Goal: Find contact information: Find contact information

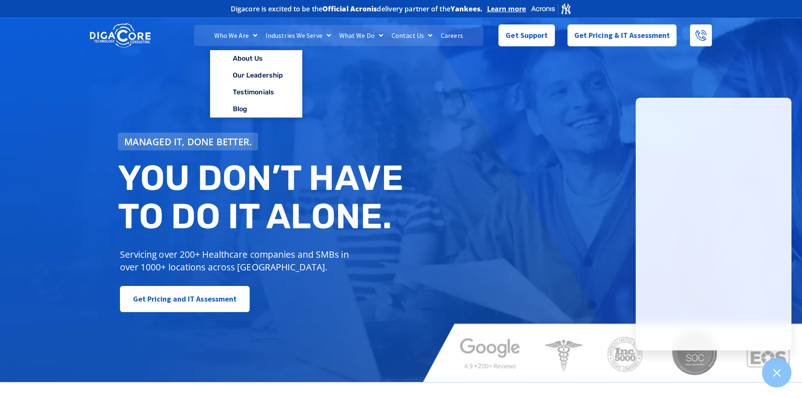
click at [225, 32] on link "Who We Are" at bounding box center [235, 35] width 51 height 21
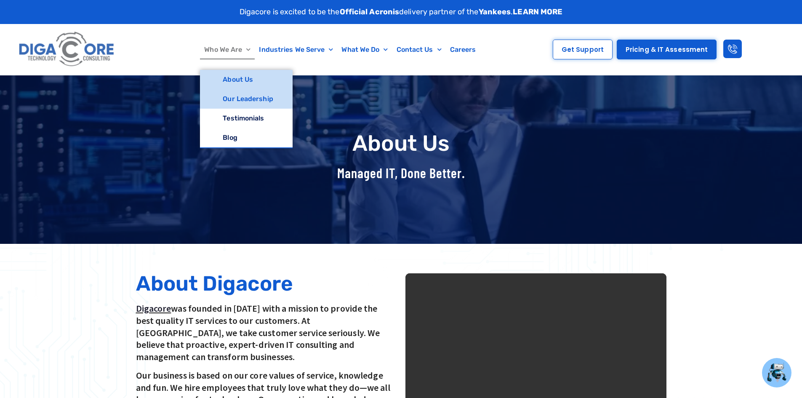
click at [250, 99] on link "Our Leadership" at bounding box center [246, 98] width 92 height 19
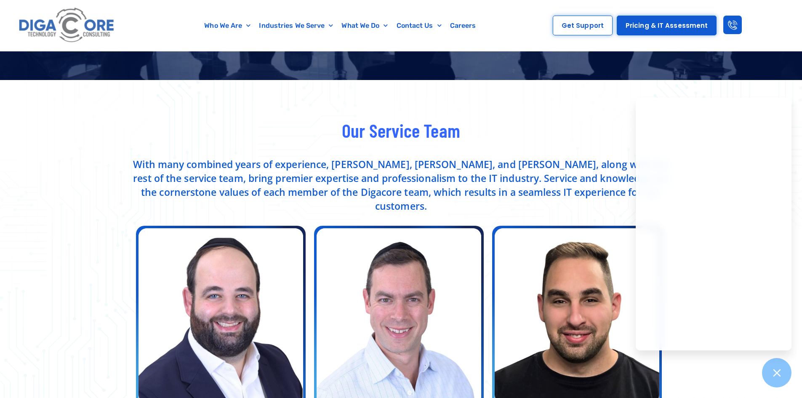
scroll to position [211, 0]
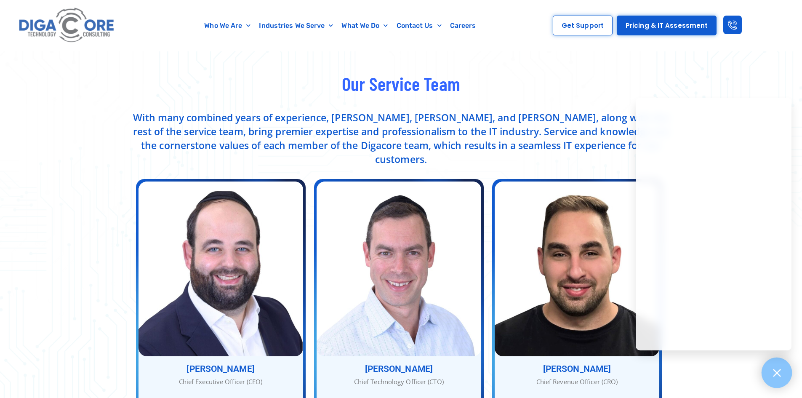
click at [780, 373] on icon at bounding box center [777, 372] width 11 height 11
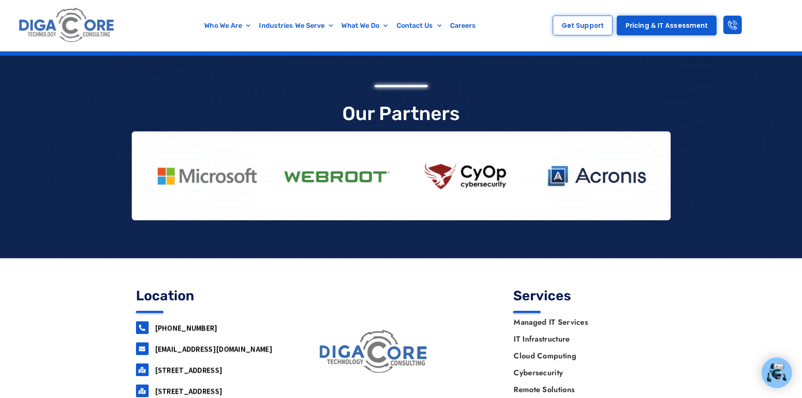
scroll to position [1924, 0]
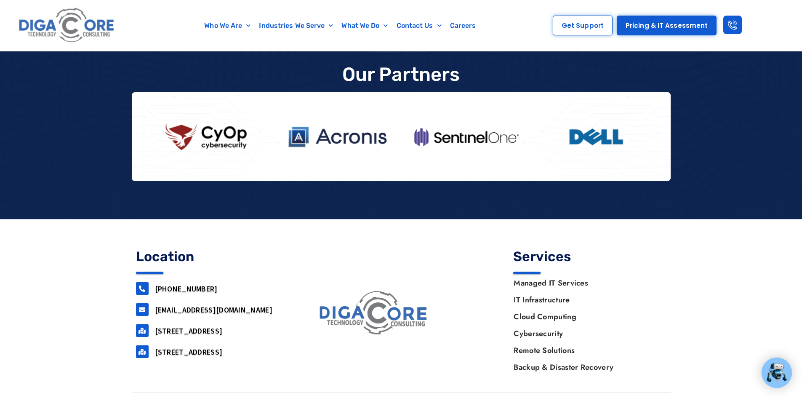
drag, startPoint x: 195, startPoint y: 327, endPoint x: 155, endPoint y: 314, distance: 41.4
click at [155, 326] on h3 "160 airport road, Suite 201, Lakewood, NJ, 08701" at bounding box center [222, 331] width 134 height 10
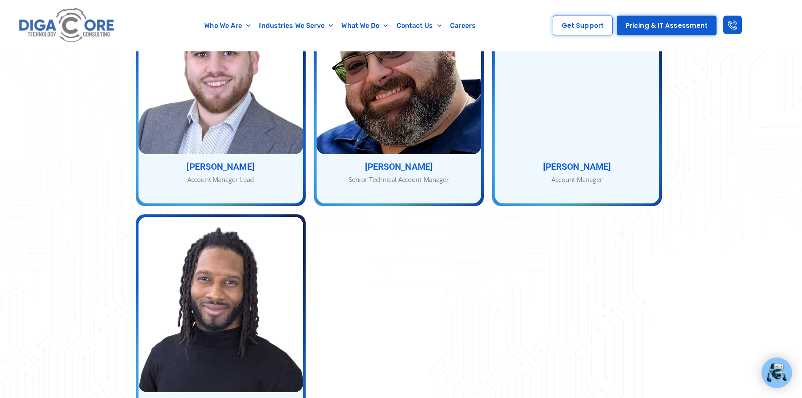
scroll to position [1335, 0]
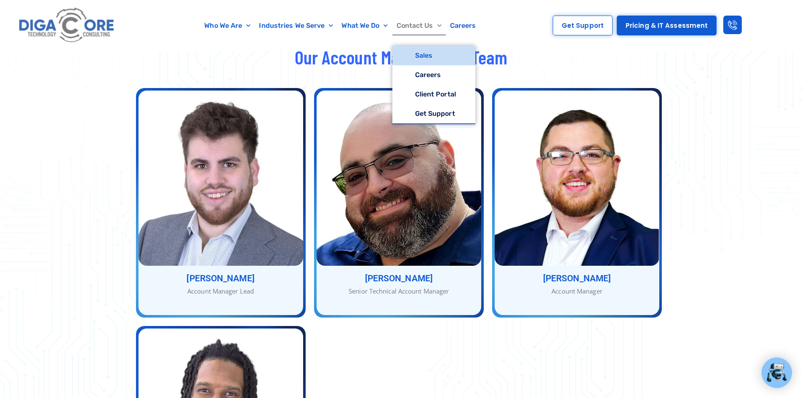
click at [424, 56] on link "Sales" at bounding box center [434, 55] width 83 height 19
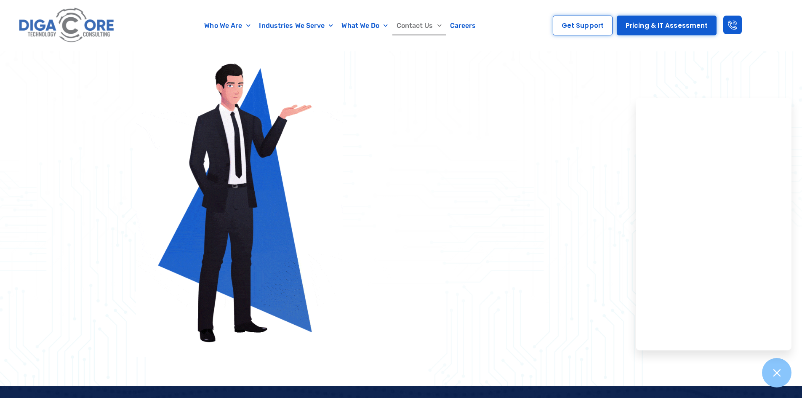
scroll to position [421, 0]
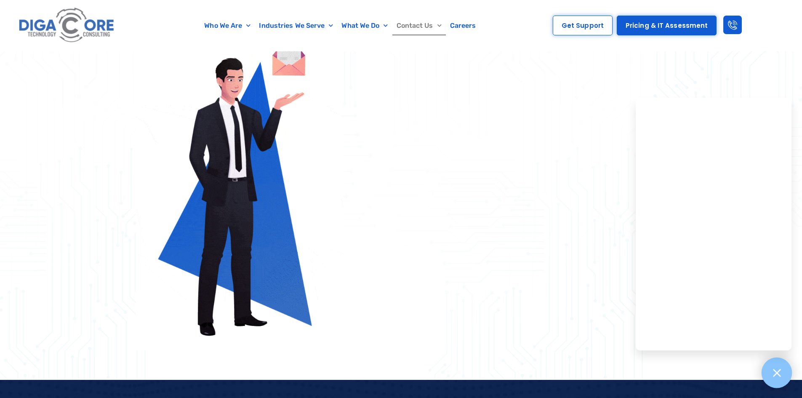
click at [775, 371] on icon at bounding box center [777, 373] width 8 height 8
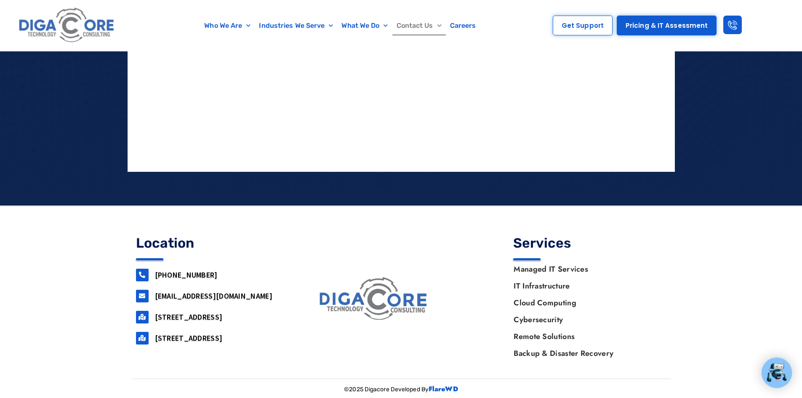
scroll to position [915, 0]
